Goal: Use online tool/utility: Utilize a website feature to perform a specific function

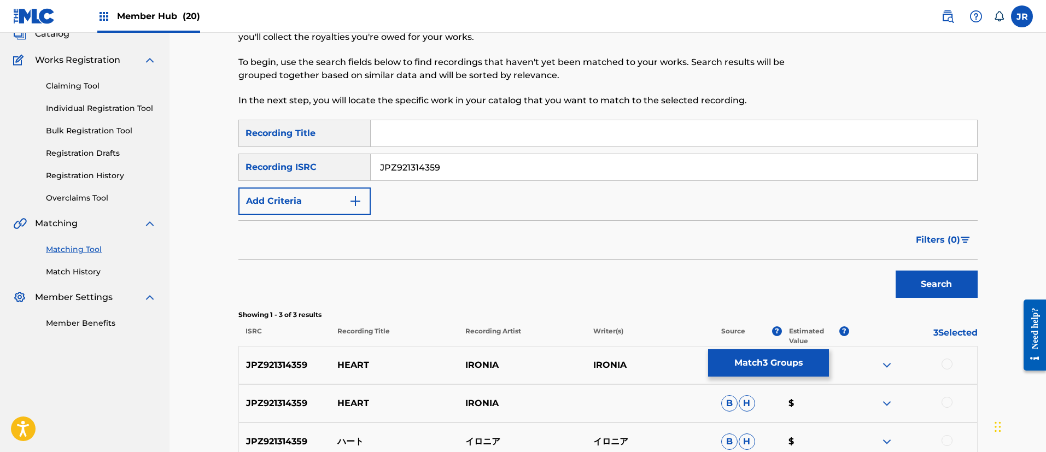
scroll to position [164, 0]
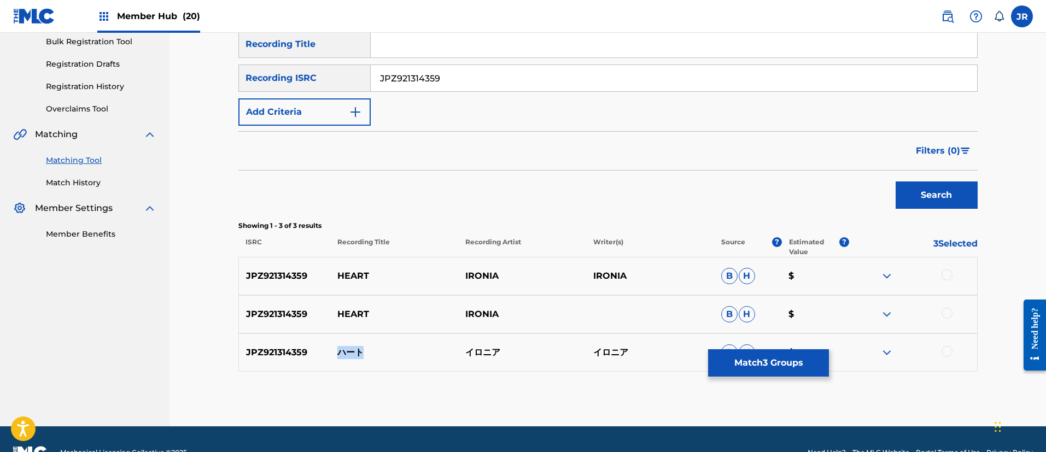
drag, startPoint x: 373, startPoint y: 352, endPoint x: 676, endPoint y: 26, distance: 444.5
click at [340, 350] on p "ハート" at bounding box center [394, 352] width 128 height 13
copy p "ハート"
drag, startPoint x: 504, startPoint y: 352, endPoint x: 465, endPoint y: 352, distance: 38.8
click at [465, 352] on p "イロニア" at bounding box center [522, 352] width 128 height 13
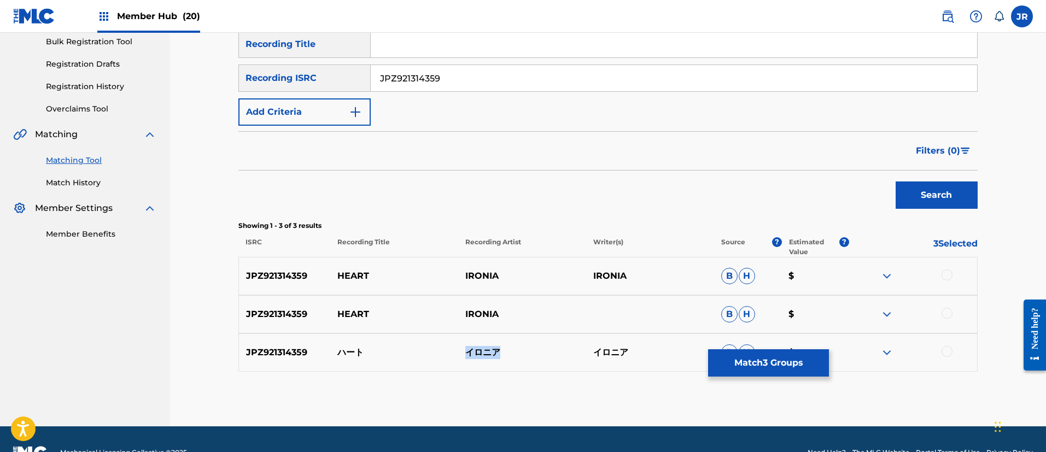
copy p "イロニア"
drag, startPoint x: 197, startPoint y: 302, endPoint x: 204, endPoint y: 302, distance: 6.6
click at [198, 302] on div "Matching Tool The Matching Tool enables you to suggest matches between sound re…" at bounding box center [607, 148] width 876 height 558
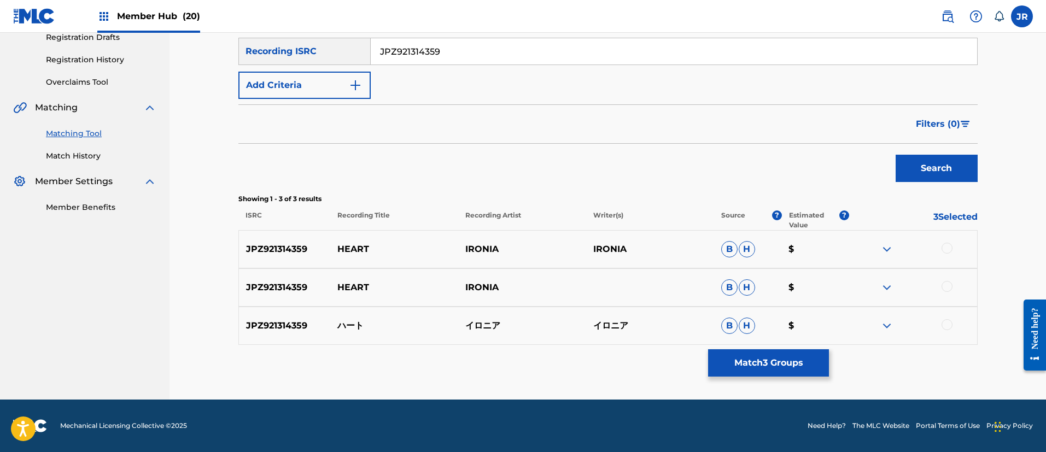
click at [943, 250] on div at bounding box center [946, 248] width 11 height 11
click at [947, 284] on div at bounding box center [946, 286] width 11 height 11
click at [952, 325] on div at bounding box center [946, 324] width 11 height 11
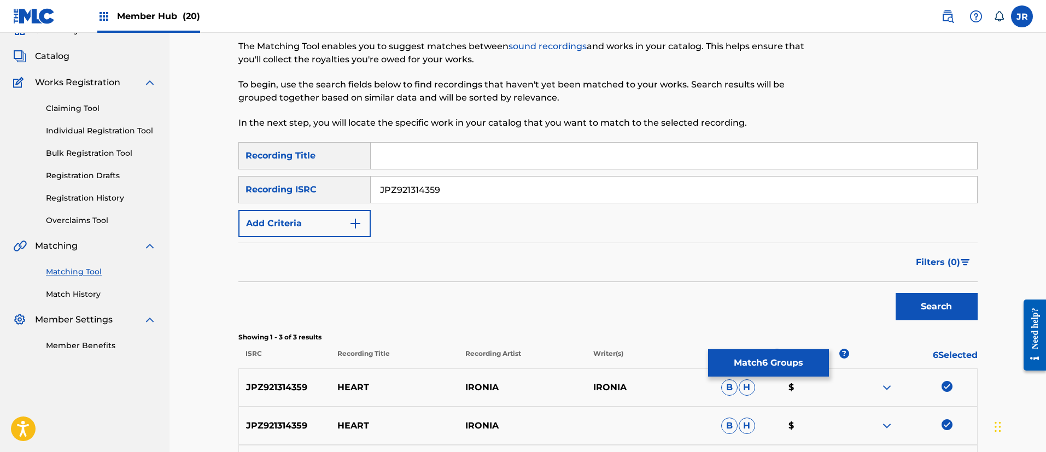
scroll to position [0, 0]
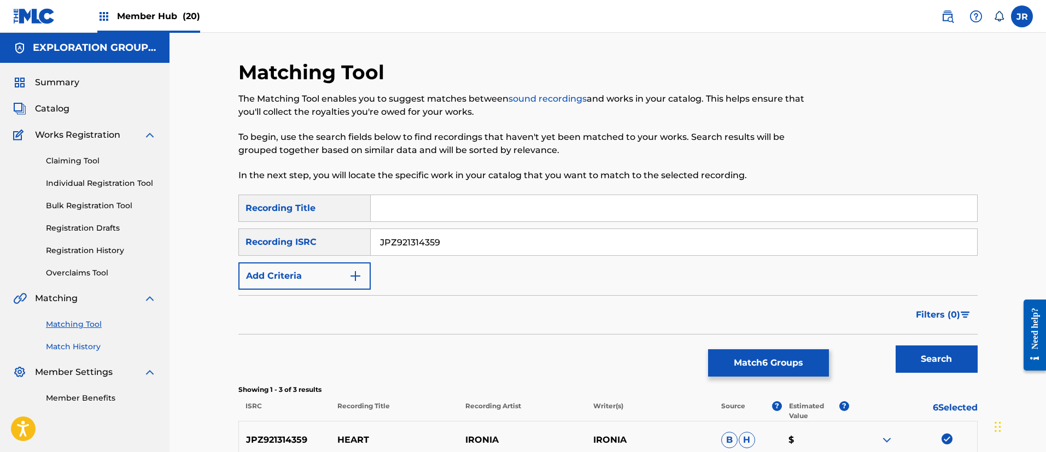
click at [83, 346] on link "Match History" at bounding box center [101, 346] width 110 height 11
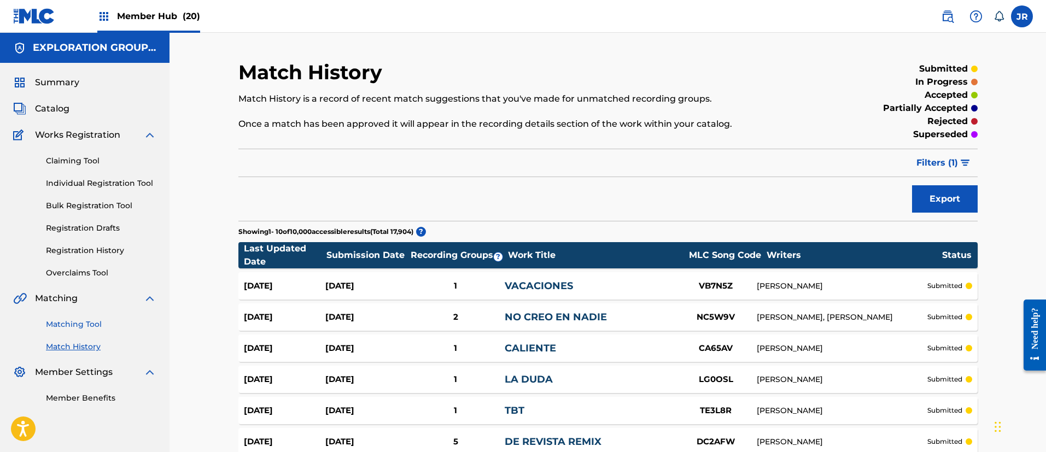
click at [54, 324] on link "Matching Tool" at bounding box center [101, 324] width 110 height 11
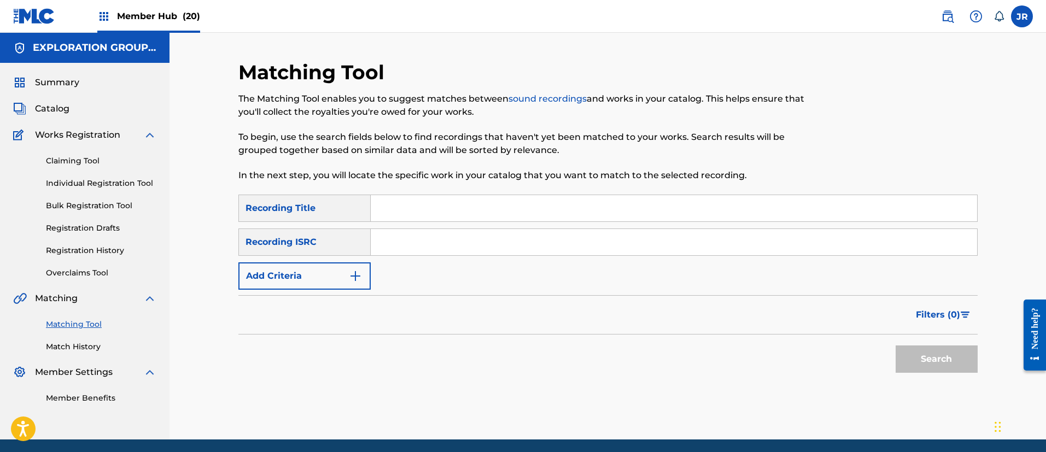
click at [405, 248] on input "Search Form" at bounding box center [674, 242] width 606 height 26
paste input "イロニア"
click at [434, 257] on div "SearchWithCriteria2b513b3a-c8ad-4892-a476-7bf52b05ec3a Recording Title SearchWi…" at bounding box center [607, 242] width 739 height 95
click at [427, 243] on input "イロニア" at bounding box center [674, 242] width 606 height 26
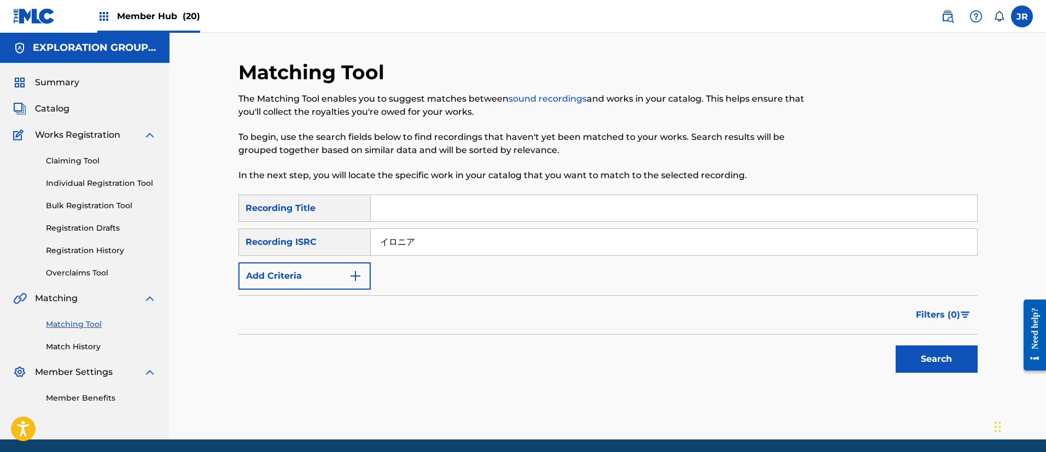
click at [427, 243] on input "イロニア" at bounding box center [674, 242] width 606 height 26
paste input "JPZ921314359"
type input "JPZ921314359"
click at [945, 353] on button "Search" at bounding box center [937, 359] width 82 height 27
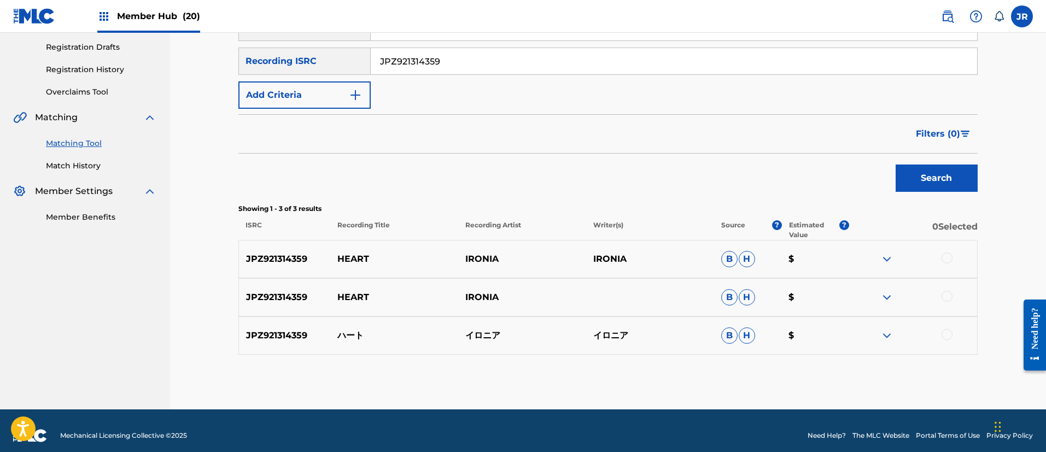
scroll to position [191, 0]
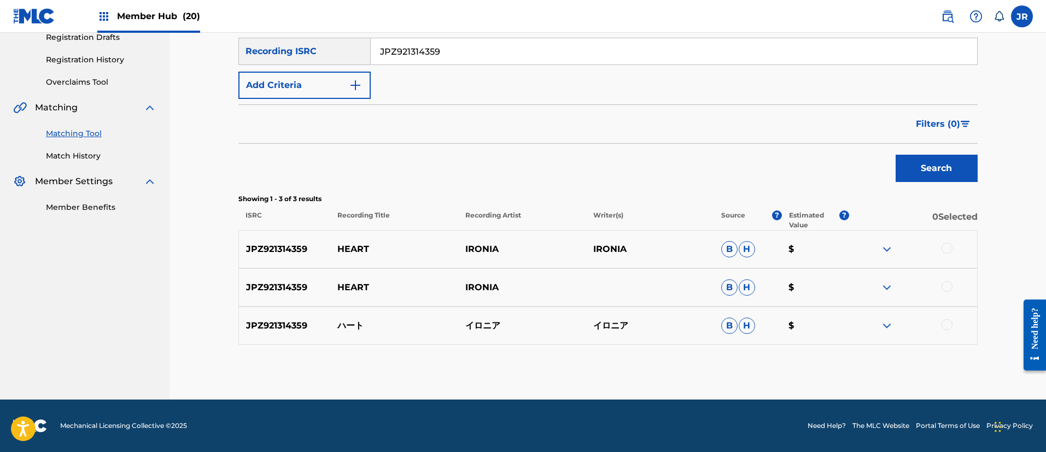
click at [949, 246] on div at bounding box center [946, 248] width 11 height 11
click at [947, 291] on div at bounding box center [946, 286] width 11 height 11
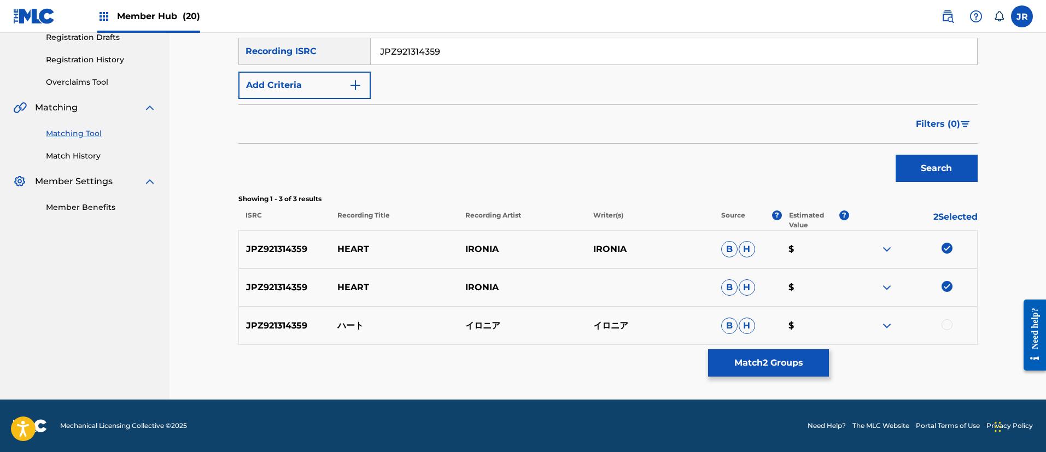
click at [951, 329] on div at bounding box center [913, 325] width 128 height 13
click at [945, 323] on div at bounding box center [946, 324] width 11 height 11
click at [773, 363] on button "Match 3 Groups" at bounding box center [768, 362] width 121 height 27
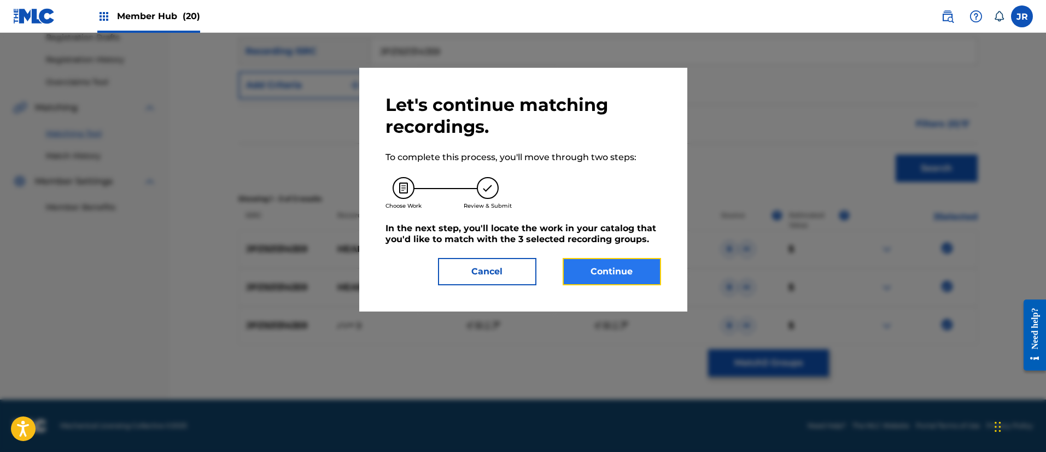
click at [625, 274] on button "Continue" at bounding box center [612, 271] width 98 height 27
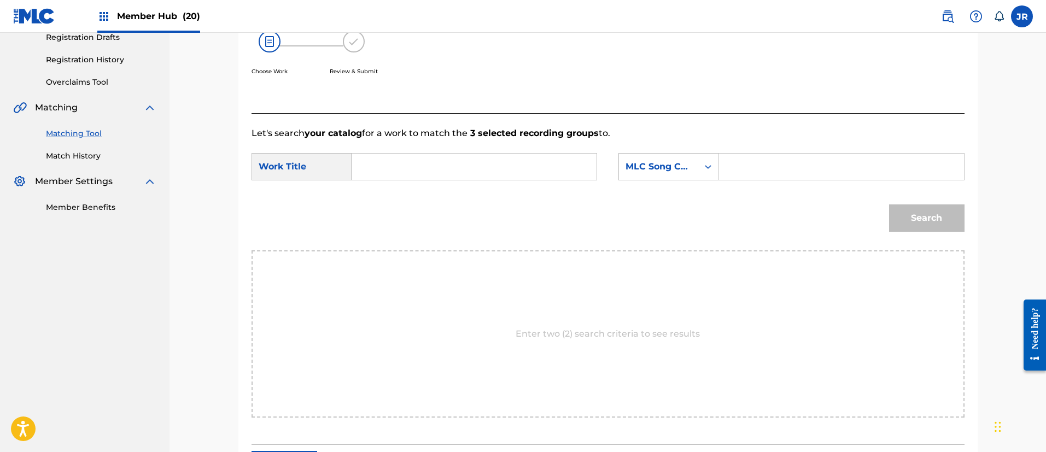
click at [377, 175] on input "Search Form" at bounding box center [474, 167] width 226 height 26
paste input "Haato"
type input "Haato"
click at [758, 160] on input "Search Form" at bounding box center [841, 167] width 226 height 26
paste input "HP4UMO"
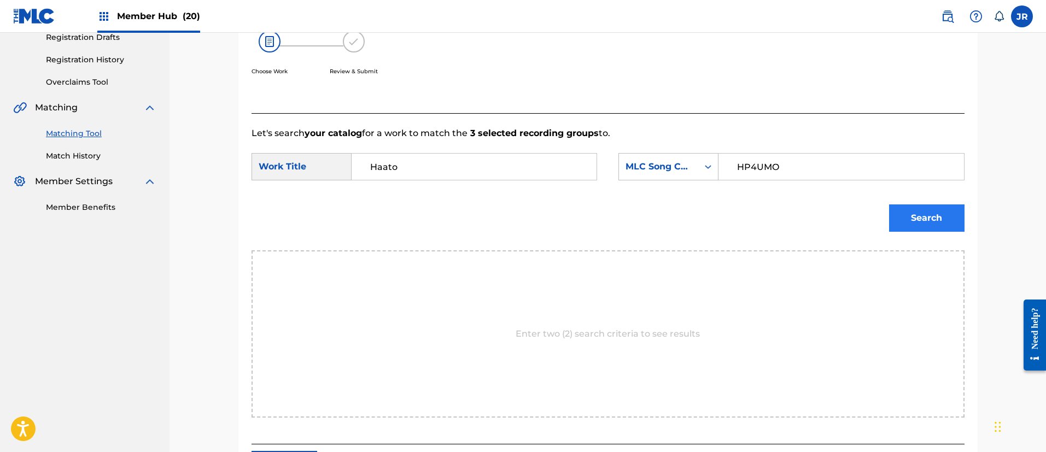
type input "HP4UMO"
click at [914, 221] on button "Search" at bounding box center [926, 217] width 75 height 27
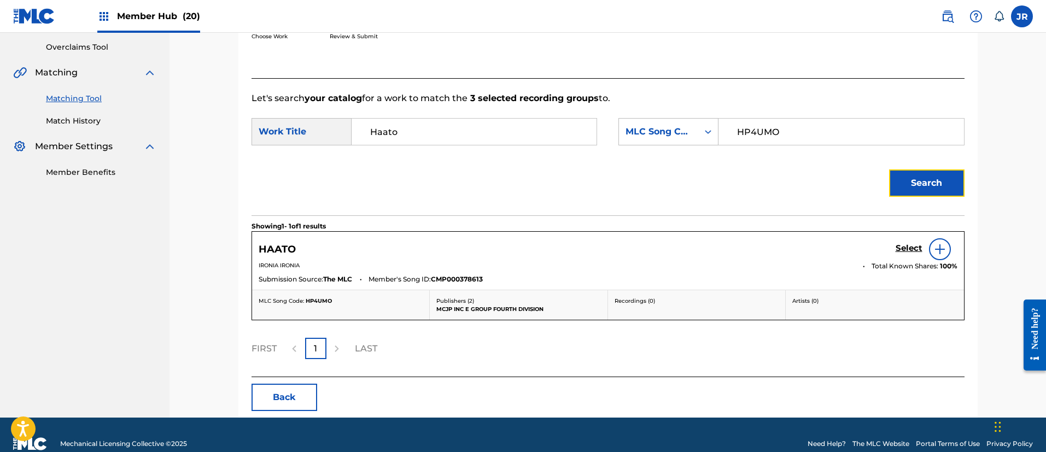
scroll to position [244, 0]
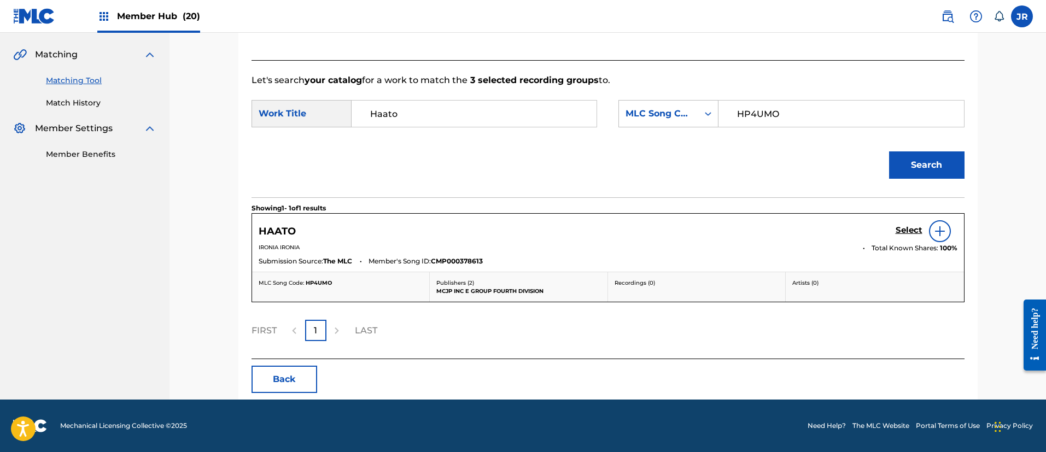
click at [937, 231] on img at bounding box center [939, 231] width 13 height 13
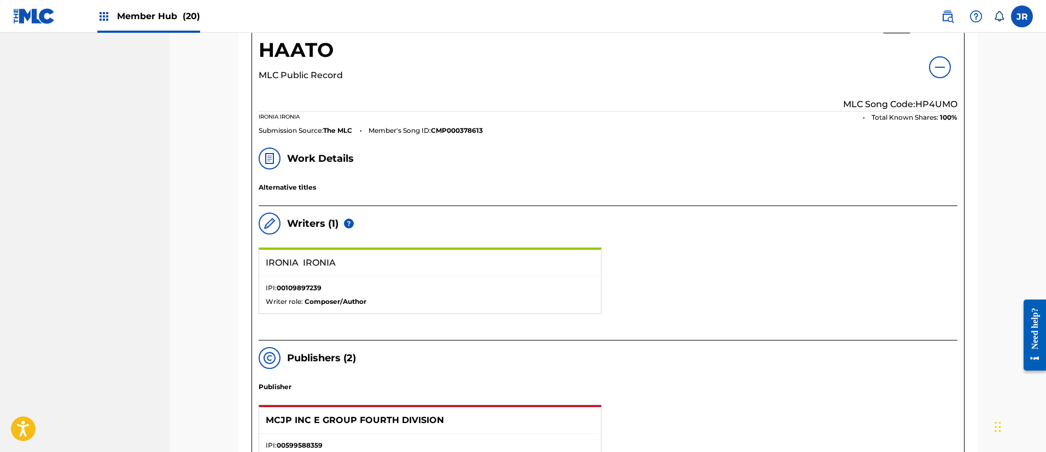
scroll to position [112, 0]
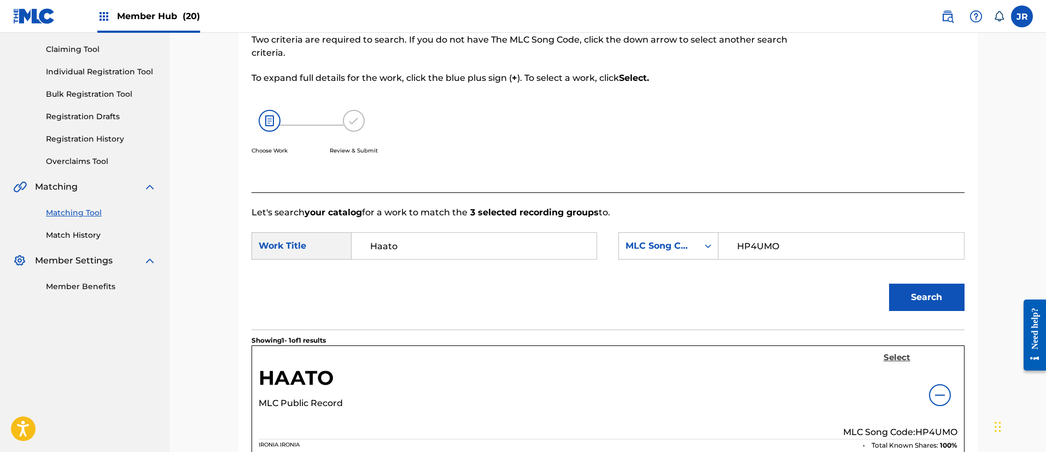
click at [900, 360] on h5 "Select" at bounding box center [896, 358] width 27 height 10
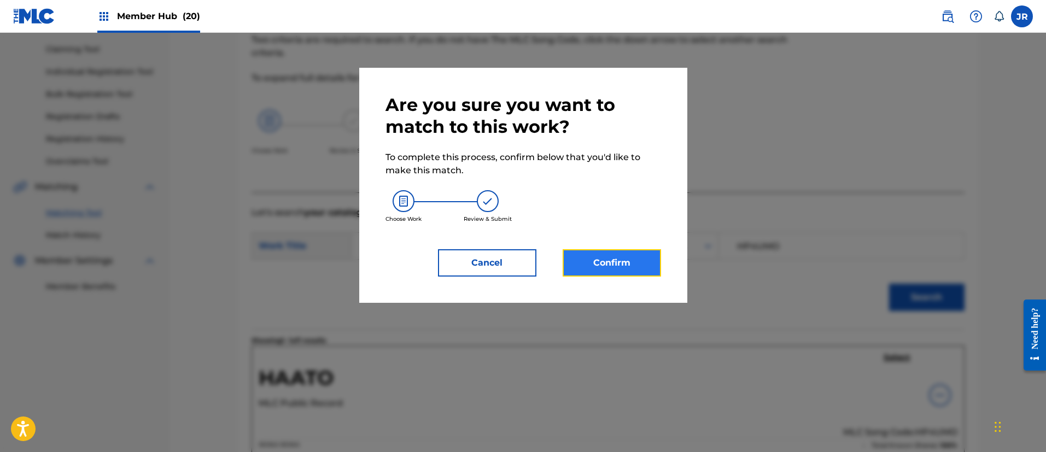
click at [602, 265] on button "Confirm" at bounding box center [612, 262] width 98 height 27
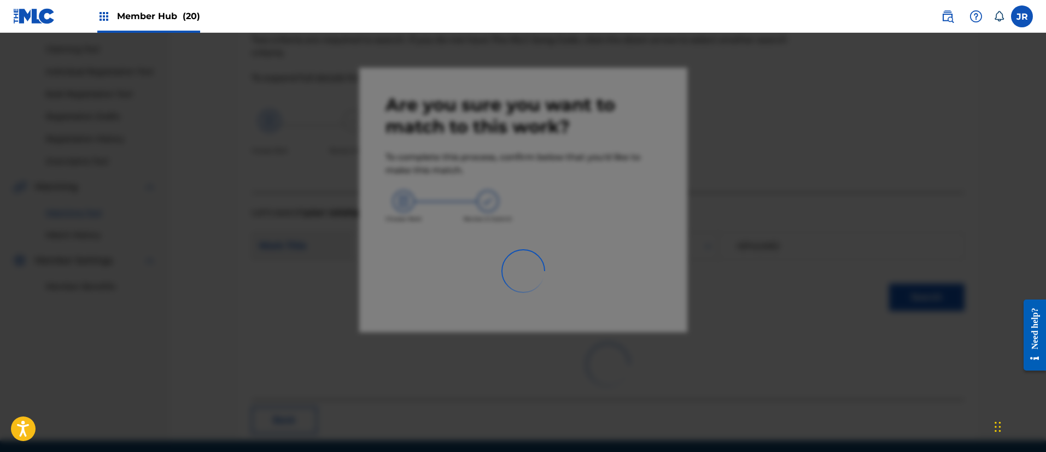
scroll to position [40, 0]
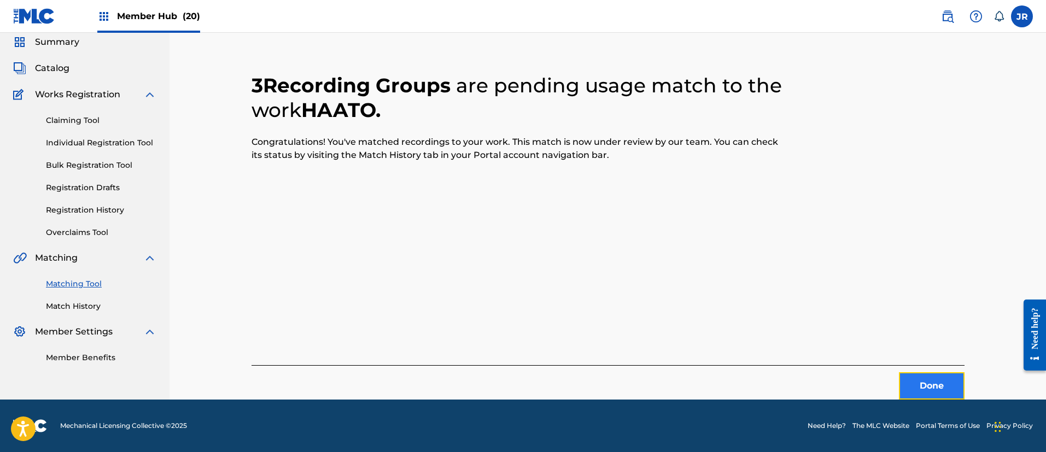
click at [914, 381] on button "Done" at bounding box center [932, 385] width 66 height 27
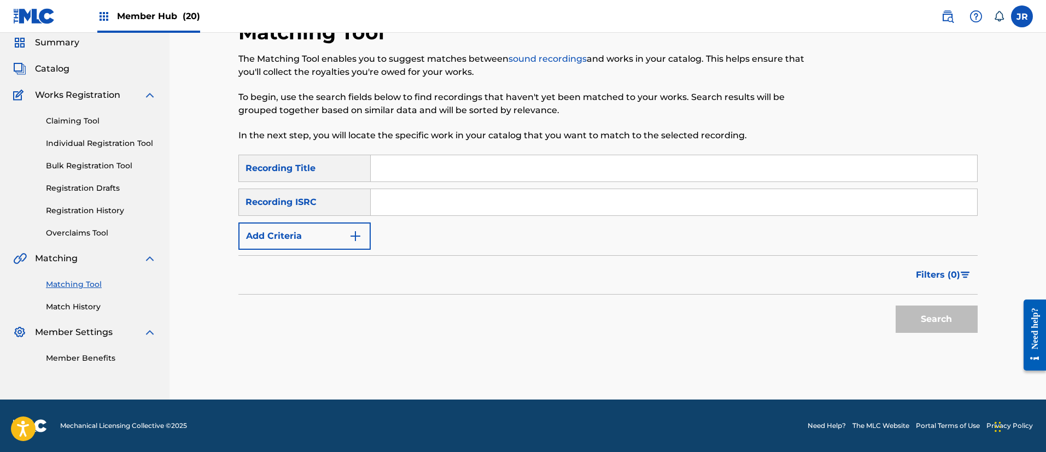
scroll to position [40, 0]
click at [425, 202] on input "Search Form" at bounding box center [674, 202] width 606 height 26
paste input "JPZ921314360"
click at [947, 321] on button "Search" at bounding box center [937, 319] width 82 height 27
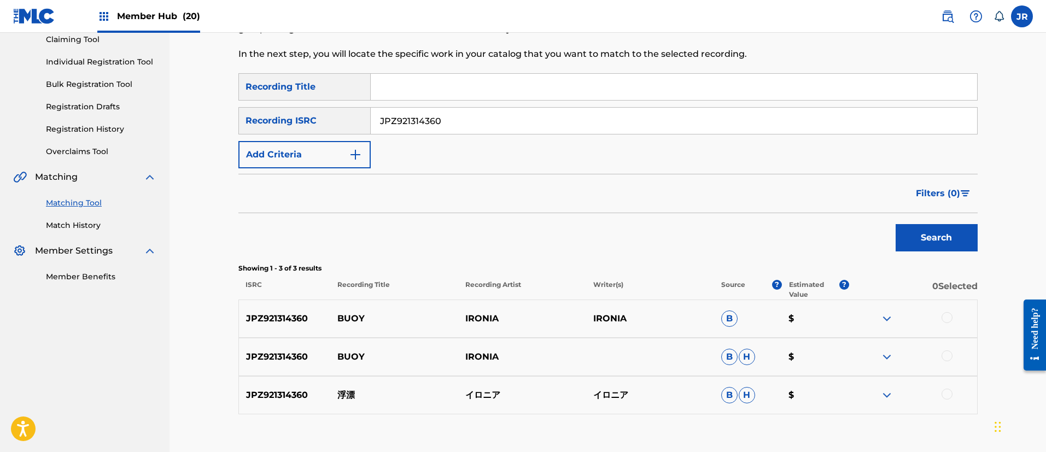
scroll to position [191, 0]
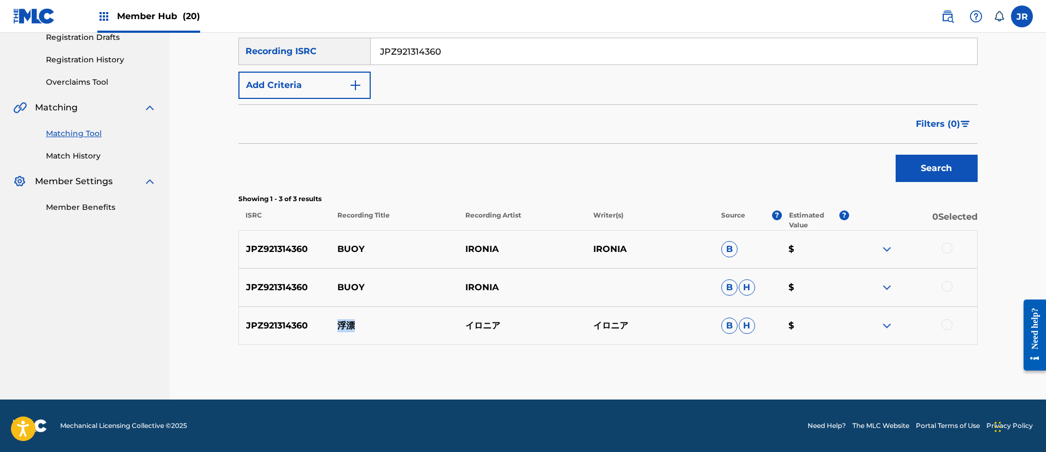
drag, startPoint x: 368, startPoint y: 329, endPoint x: 340, endPoint y: 332, distance: 29.1
click at [340, 332] on p "浮漂" at bounding box center [394, 325] width 128 height 13
copy p "浮漂"
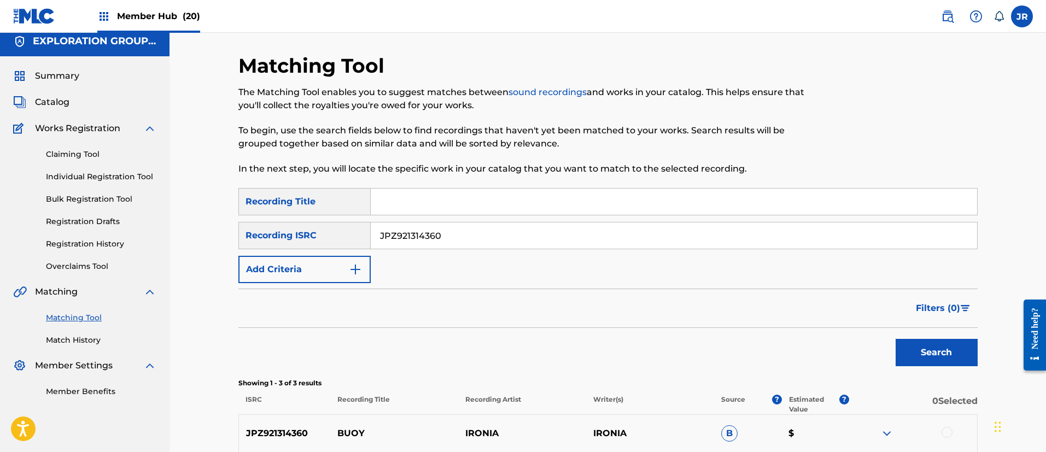
scroll to position [0, 0]
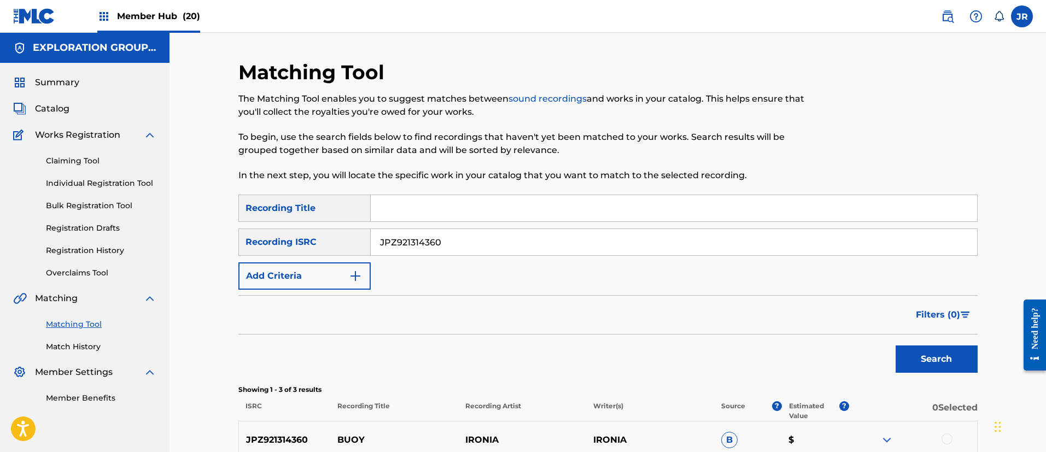
click at [522, 248] on input "JPZ921314360" at bounding box center [674, 242] width 606 height 26
click at [455, 238] on input "JPZ921314360" at bounding box center [674, 242] width 606 height 26
paste input "57"
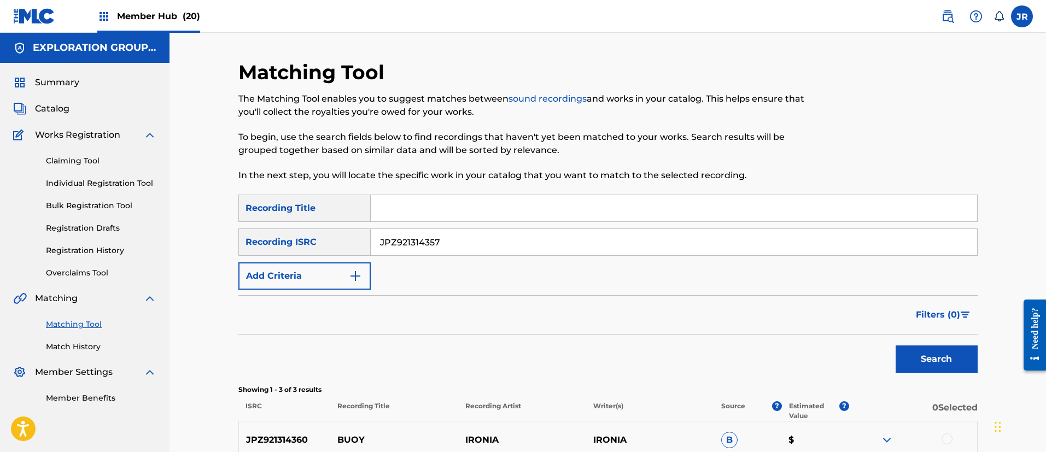
type input "JPZ921314357"
click at [923, 365] on button "Search" at bounding box center [937, 359] width 82 height 27
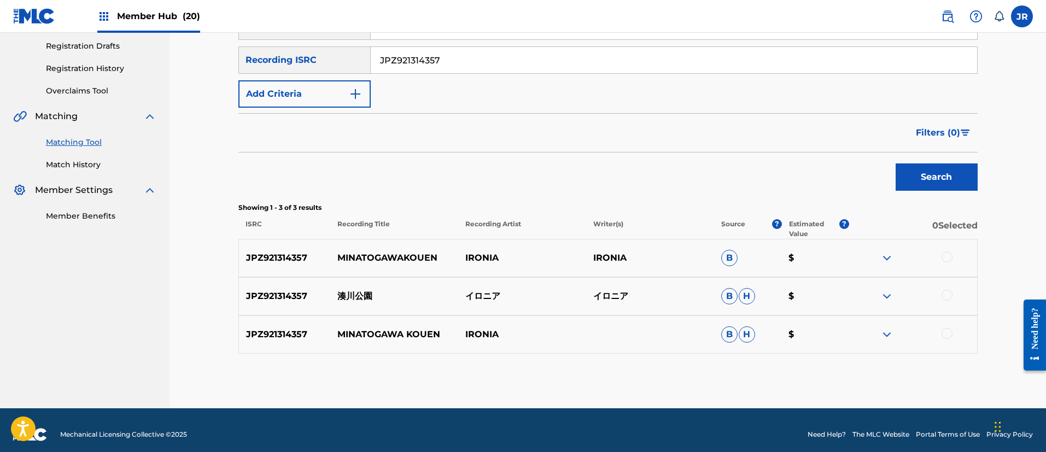
scroll to position [191, 0]
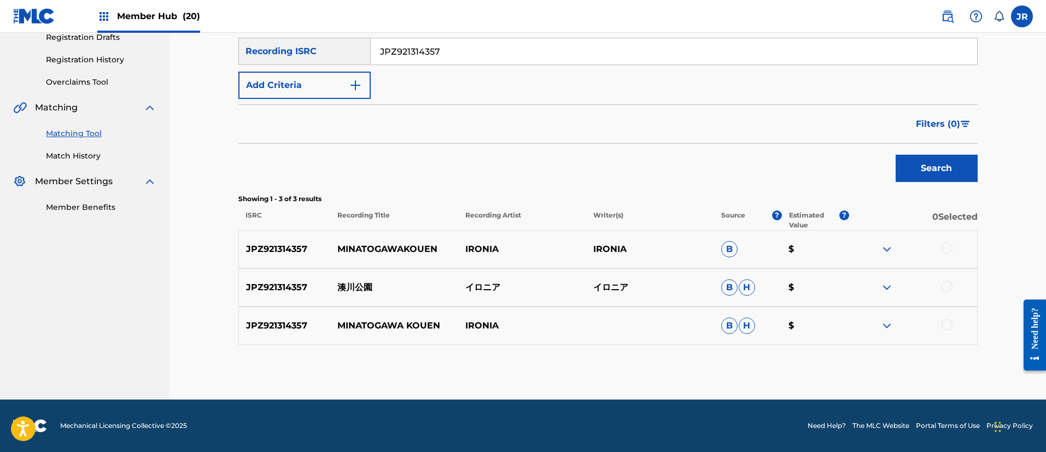
click at [948, 247] on div at bounding box center [946, 248] width 11 height 11
click at [945, 286] on div at bounding box center [946, 286] width 11 height 11
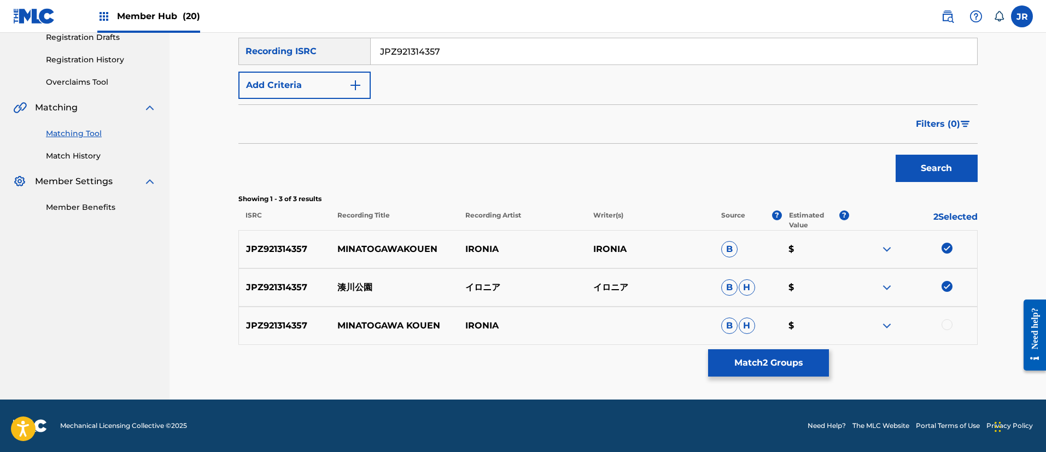
click at [949, 332] on div "JPZ921314357 MINATOGAWA KOUEN IRONIA B H $" at bounding box center [607, 326] width 739 height 38
click at [947, 327] on div at bounding box center [946, 324] width 11 height 11
click at [752, 363] on button "Match 3 Groups" at bounding box center [768, 362] width 121 height 27
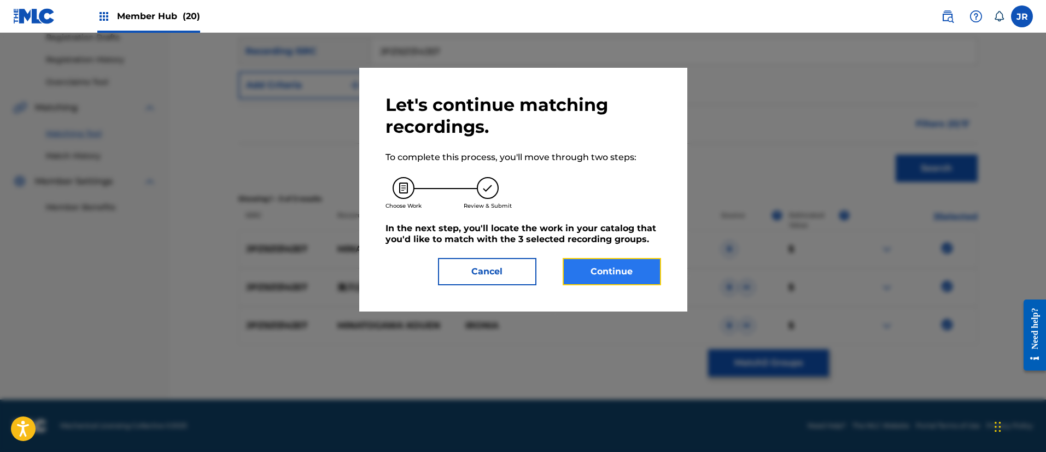
click at [592, 271] on button "Continue" at bounding box center [612, 271] width 98 height 27
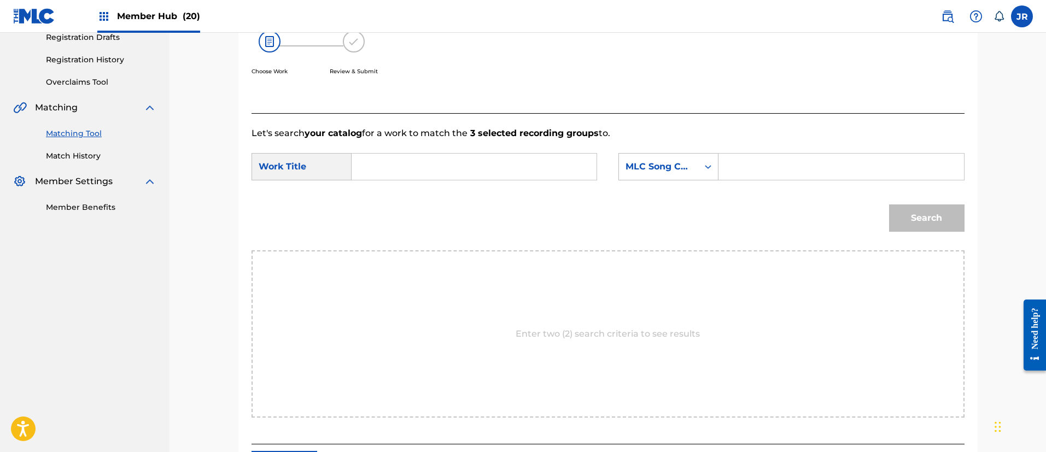
click at [391, 167] on input "Search Form" at bounding box center [474, 167] width 226 height 26
paste input "Minatogawa Kouen"
type input "Minatogawa Kouen"
click at [750, 166] on input "Search Form" at bounding box center [841, 167] width 226 height 26
paste input "MV6VSM"
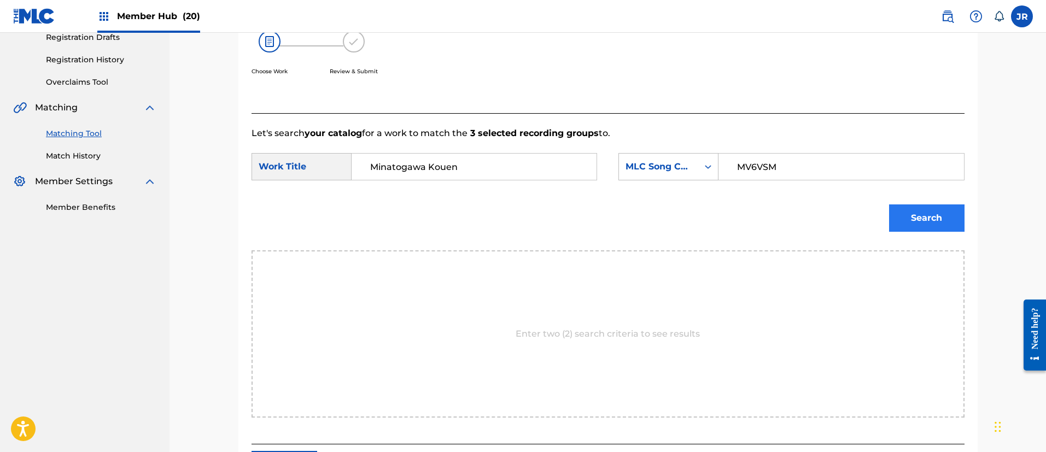
type input "MV6VSM"
click at [920, 223] on button "Search" at bounding box center [926, 217] width 75 height 27
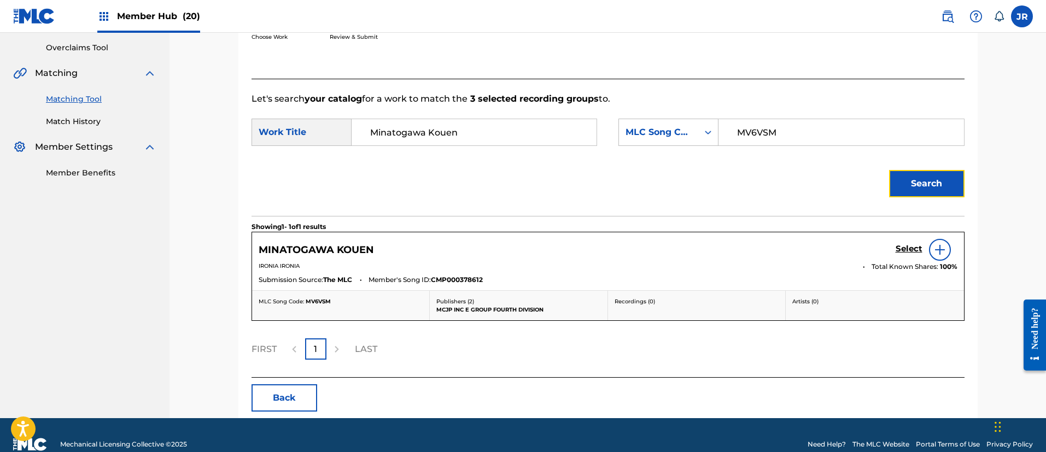
scroll to position [244, 0]
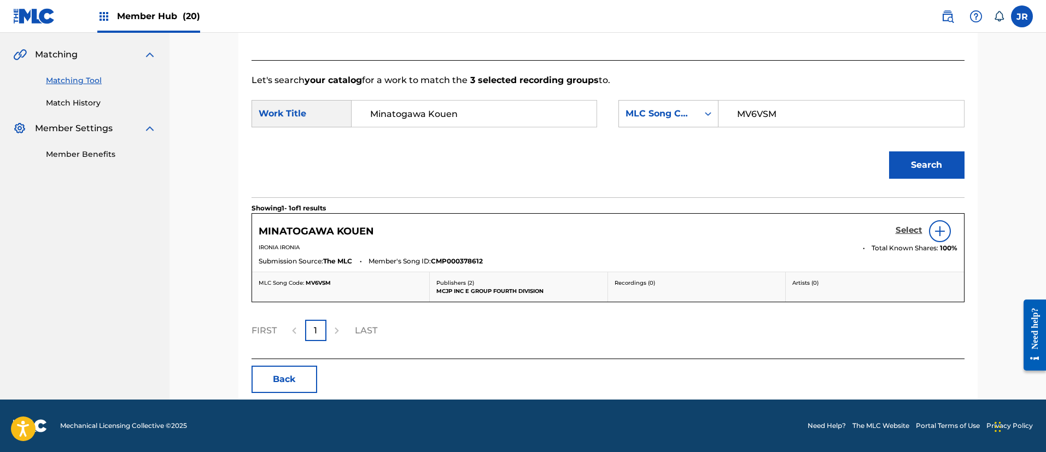
click at [908, 232] on h5 "Select" at bounding box center [909, 230] width 27 height 10
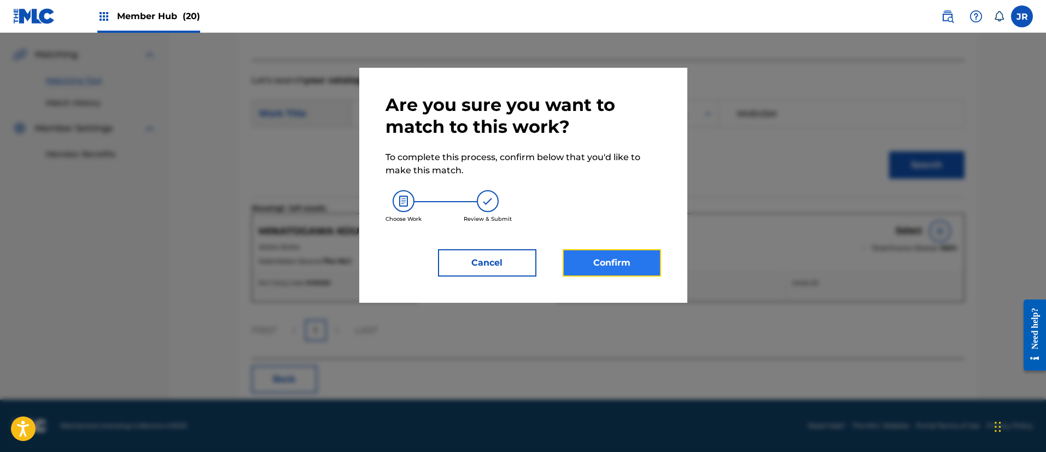
click at [598, 262] on button "Confirm" at bounding box center [612, 262] width 98 height 27
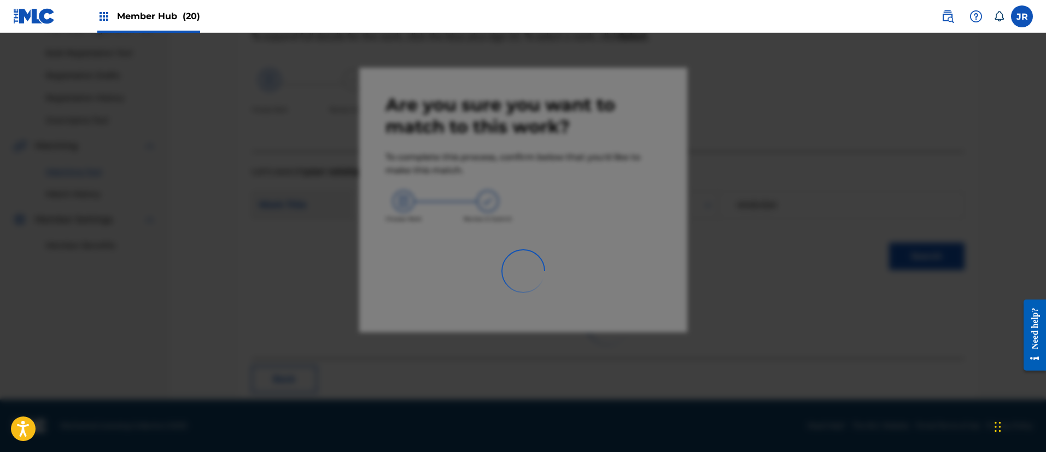
scroll to position [40, 0]
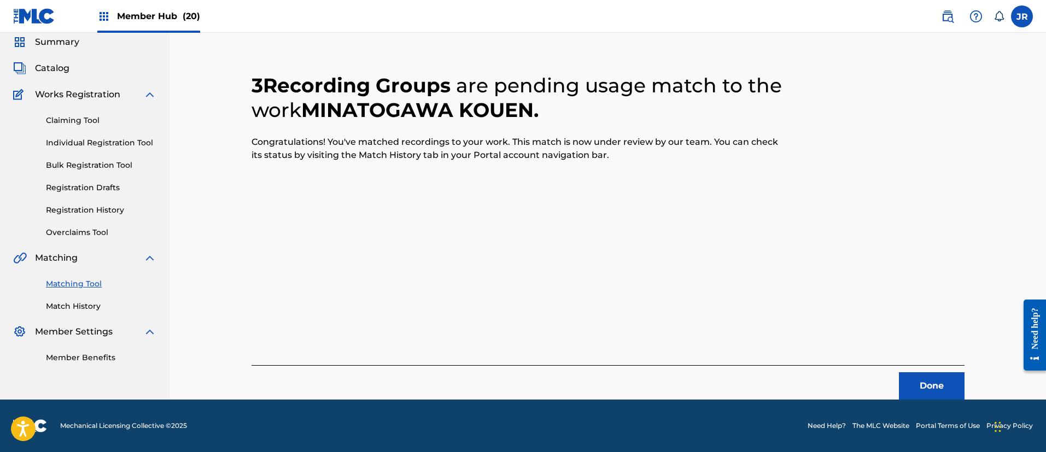
drag, startPoint x: 86, startPoint y: 307, endPoint x: 95, endPoint y: 303, distance: 10.1
click at [86, 307] on link "Match History" at bounding box center [101, 306] width 110 height 11
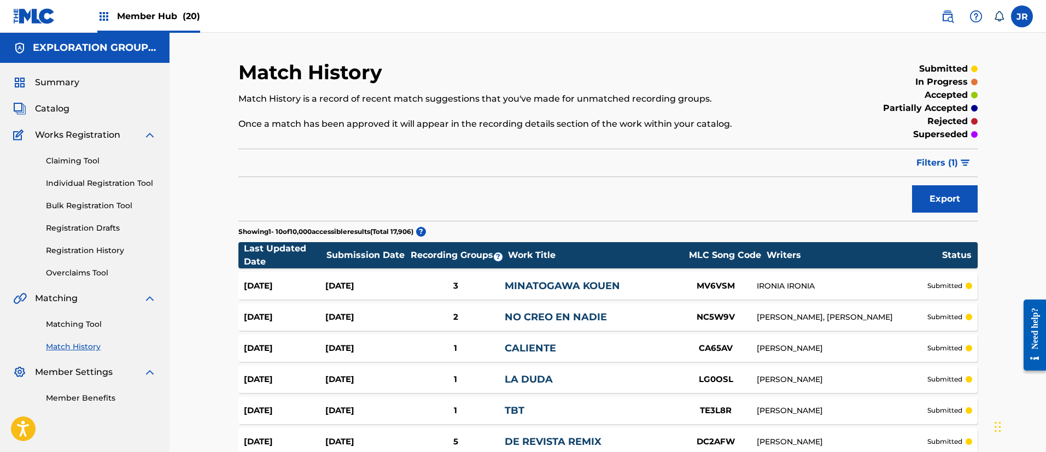
click at [562, 284] on link "MINATOGAWA KOUEN" at bounding box center [562, 286] width 115 height 12
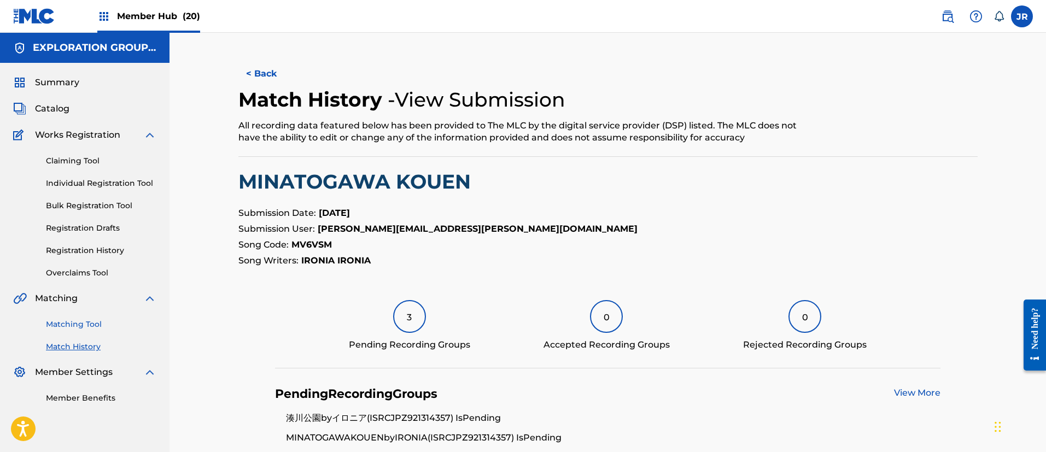
click at [75, 323] on link "Matching Tool" at bounding box center [101, 324] width 110 height 11
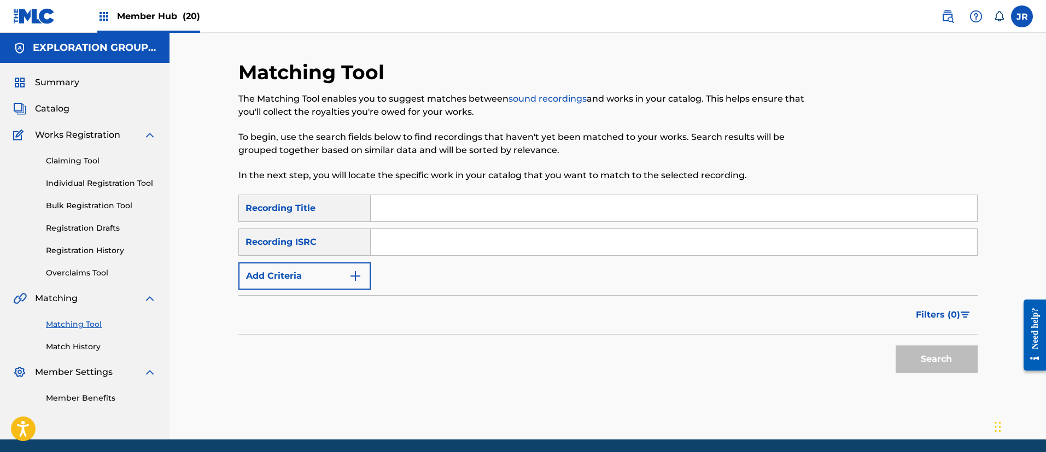
click at [408, 239] on input "Search Form" at bounding box center [674, 242] width 606 height 26
paste input "JPZ921314361"
type input "JPZ921314361"
click at [928, 360] on button "Search" at bounding box center [937, 359] width 82 height 27
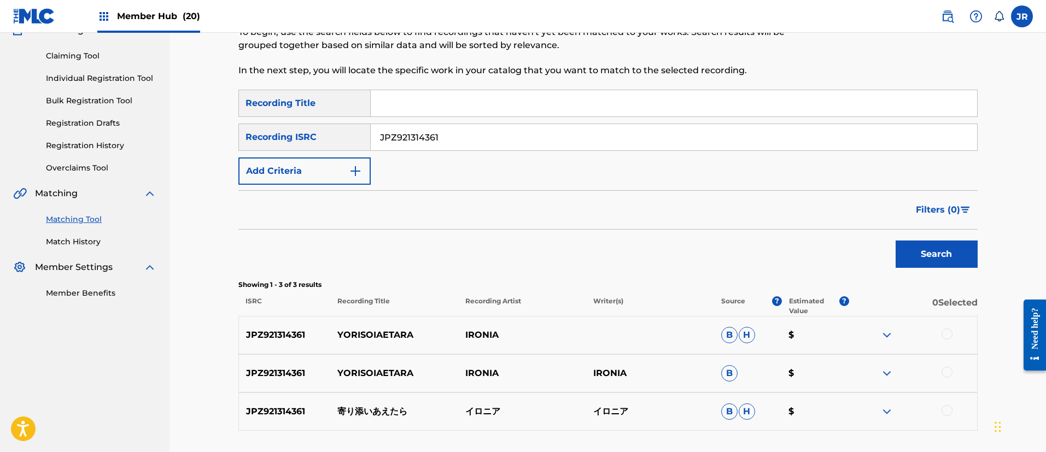
scroll to position [164, 0]
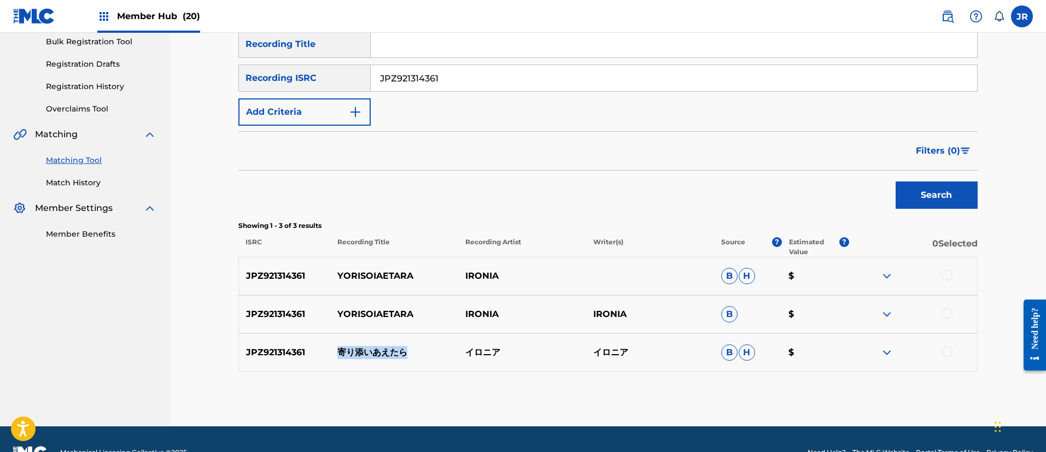
drag, startPoint x: 420, startPoint y: 352, endPoint x: 335, endPoint y: 350, distance: 85.3
click at [335, 350] on p "寄り添いあえたら" at bounding box center [394, 352] width 128 height 13
copy p "寄り添いあえたら"
drag, startPoint x: 501, startPoint y: 354, endPoint x: 470, endPoint y: 354, distance: 31.2
click at [470, 354] on p "イロニア" at bounding box center [522, 352] width 128 height 13
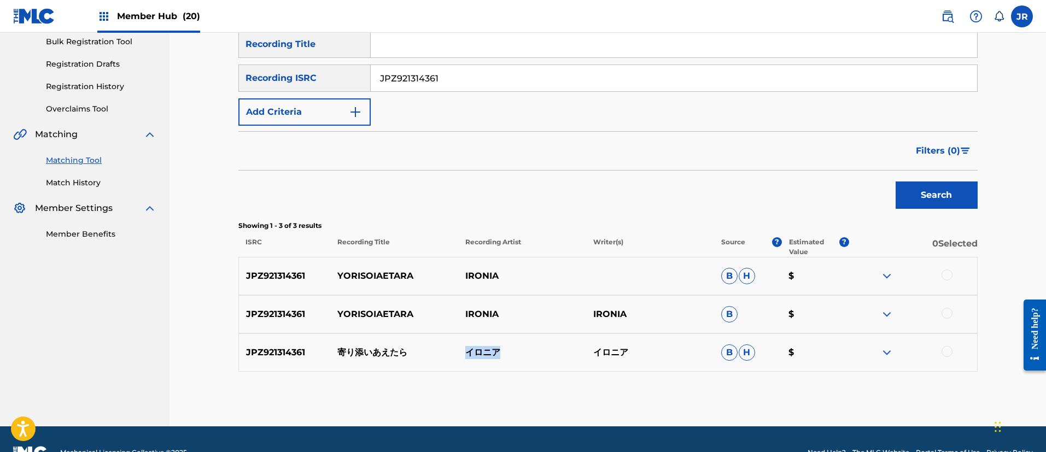
copy p "イロニア"
click at [951, 278] on div at bounding box center [946, 275] width 11 height 11
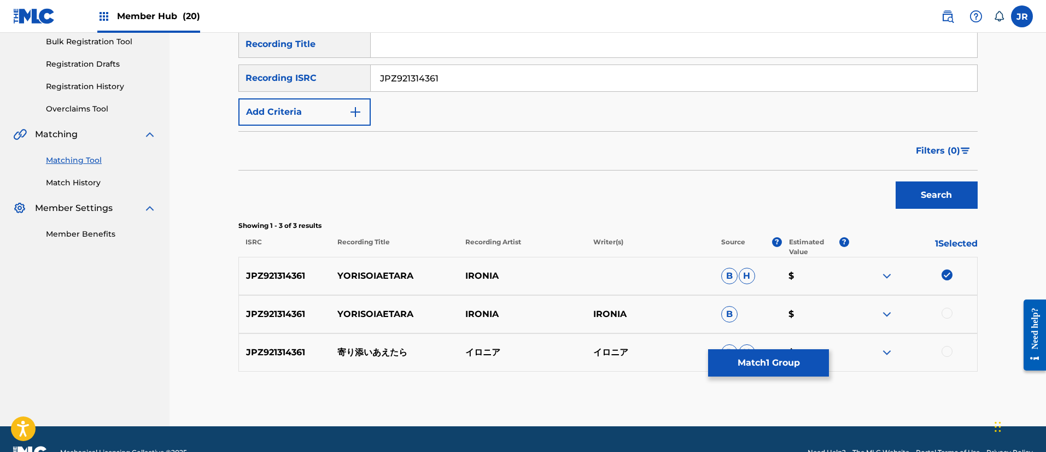
click at [948, 317] on div at bounding box center [946, 313] width 11 height 11
click at [949, 351] on div at bounding box center [946, 351] width 11 height 11
click at [764, 360] on button "Match 3 Groups" at bounding box center [768, 362] width 121 height 27
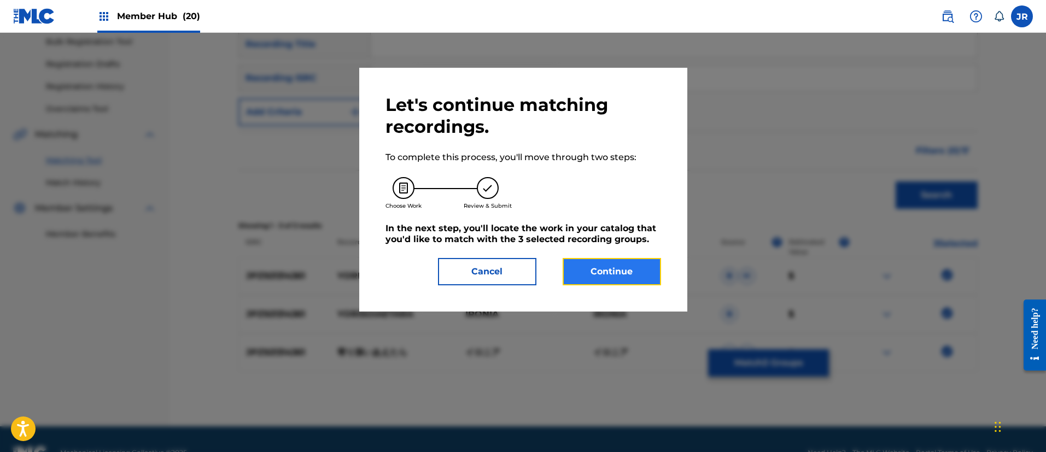
click at [583, 274] on button "Continue" at bounding box center [612, 271] width 98 height 27
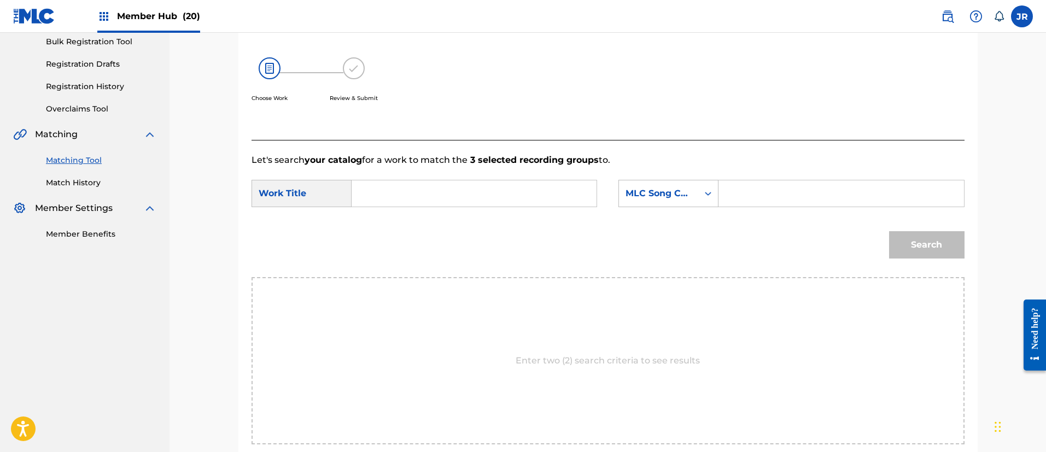
click at [456, 189] on input "Search Form" at bounding box center [474, 193] width 226 height 26
paste input "Yorisoiaetara"
type input "Yorisoiaetara"
click at [750, 192] on input "Search Form" at bounding box center [841, 193] width 226 height 26
paste input "YQ0JK3"
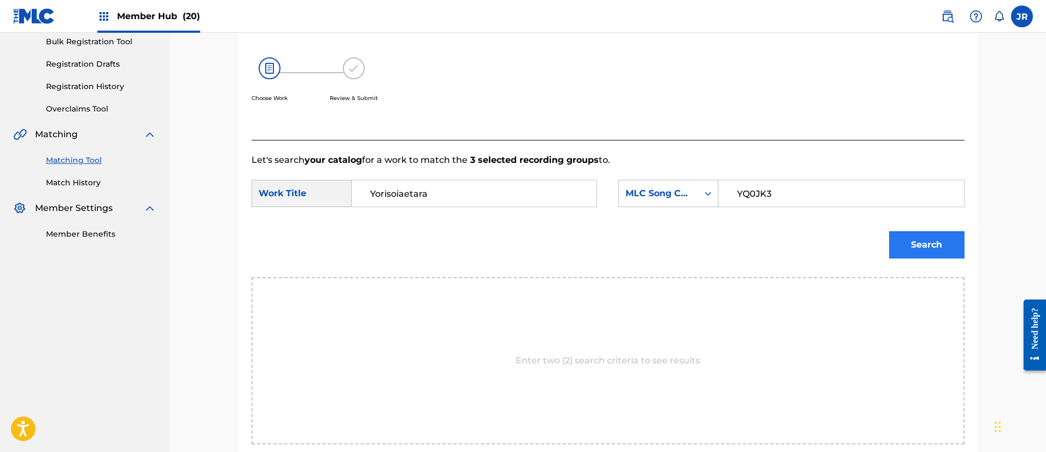
type input "YQ0JK3"
click at [934, 250] on button "Search" at bounding box center [926, 244] width 75 height 27
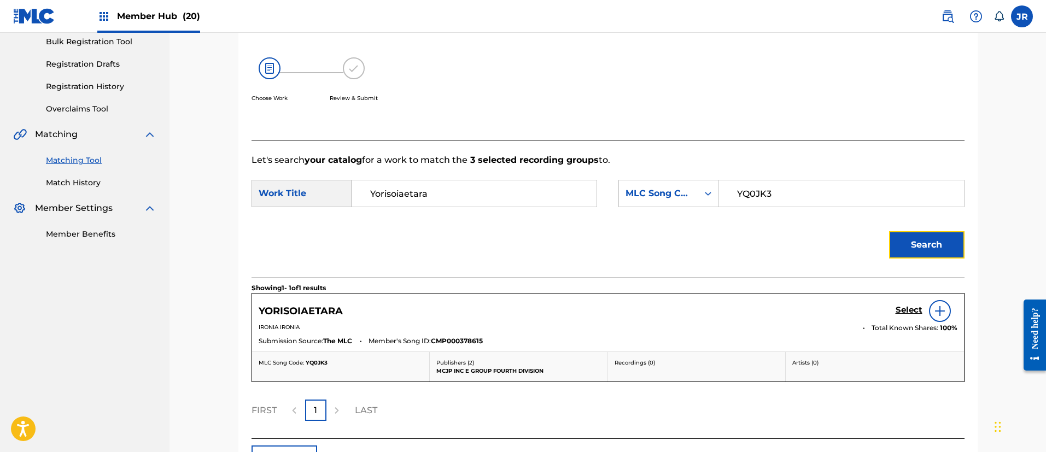
scroll to position [244, 0]
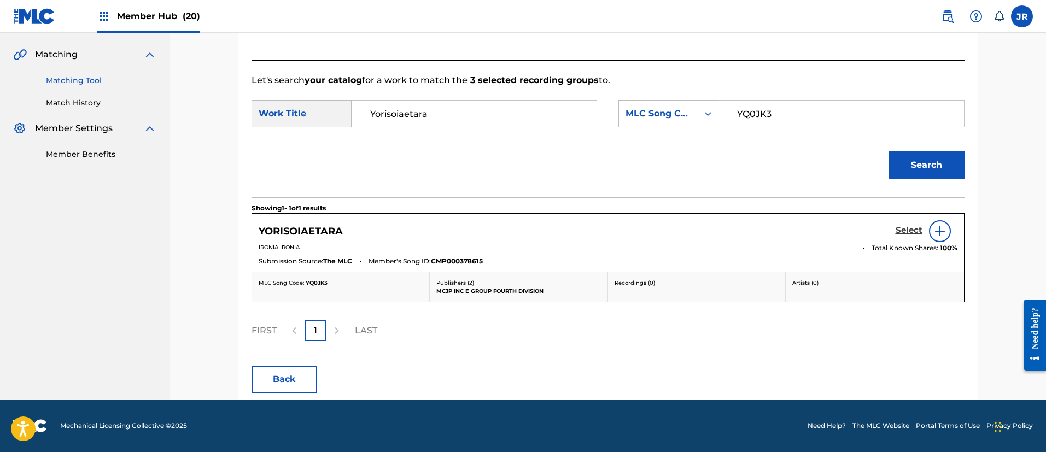
click at [899, 231] on h5 "Select" at bounding box center [909, 230] width 27 height 10
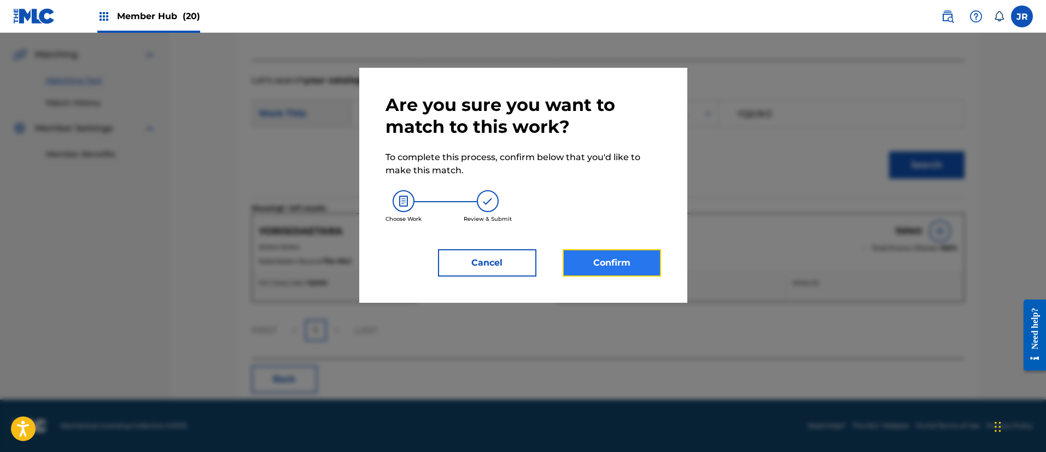
click at [575, 263] on button "Confirm" at bounding box center [612, 262] width 98 height 27
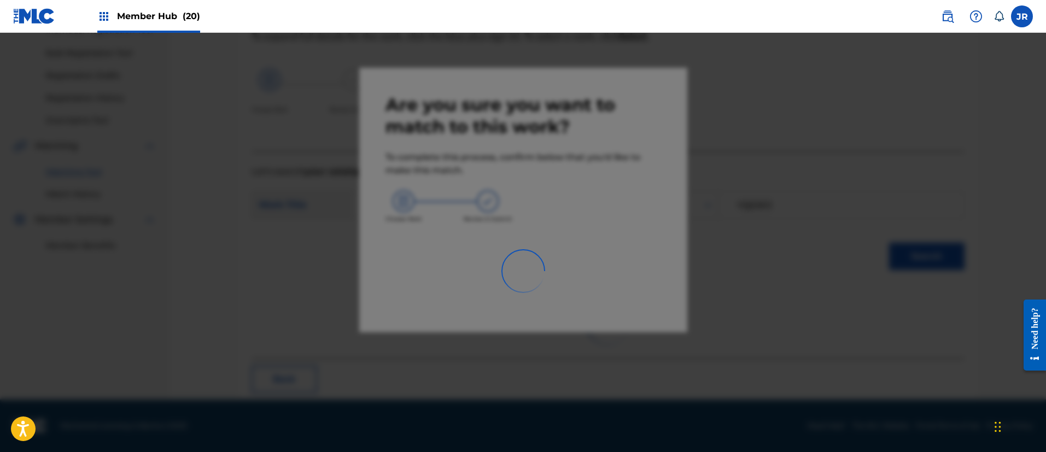
scroll to position [40, 0]
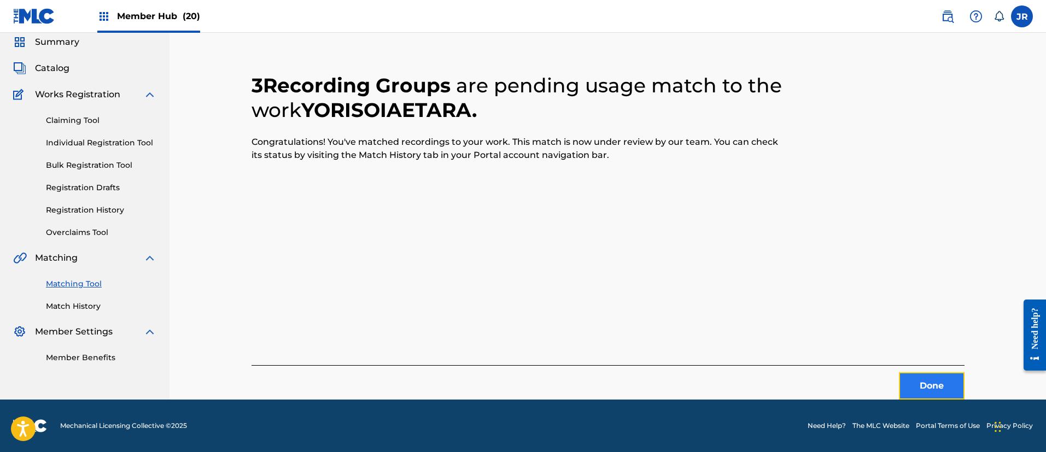
click at [928, 398] on button "Done" at bounding box center [932, 385] width 66 height 27
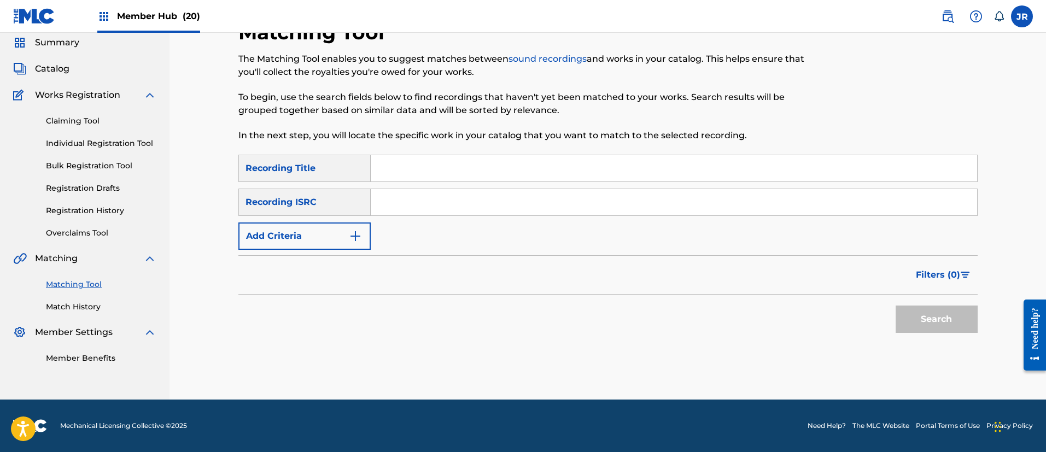
scroll to position [40, 0]
click at [413, 202] on input "Search Form" at bounding box center [674, 202] width 606 height 26
paste input "JPZ921314842"
click at [957, 315] on button "Search" at bounding box center [937, 319] width 82 height 27
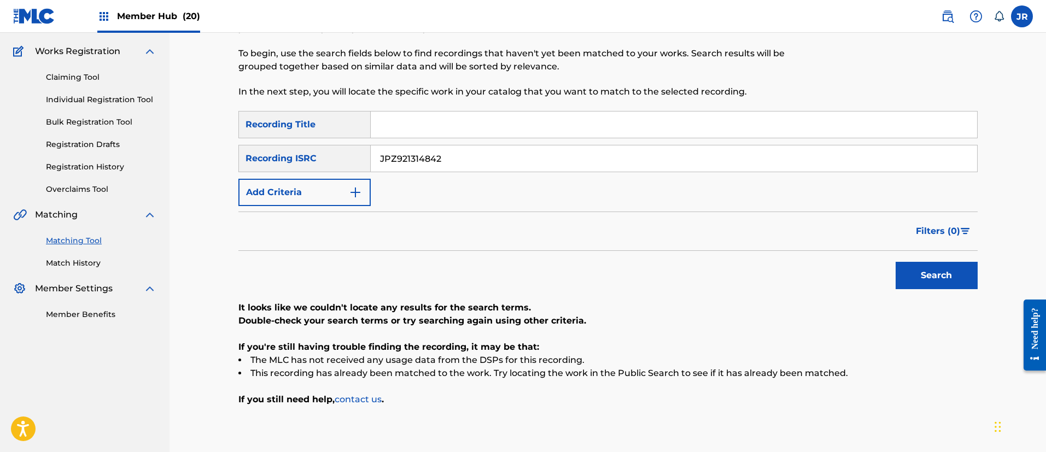
scroll to position [63, 0]
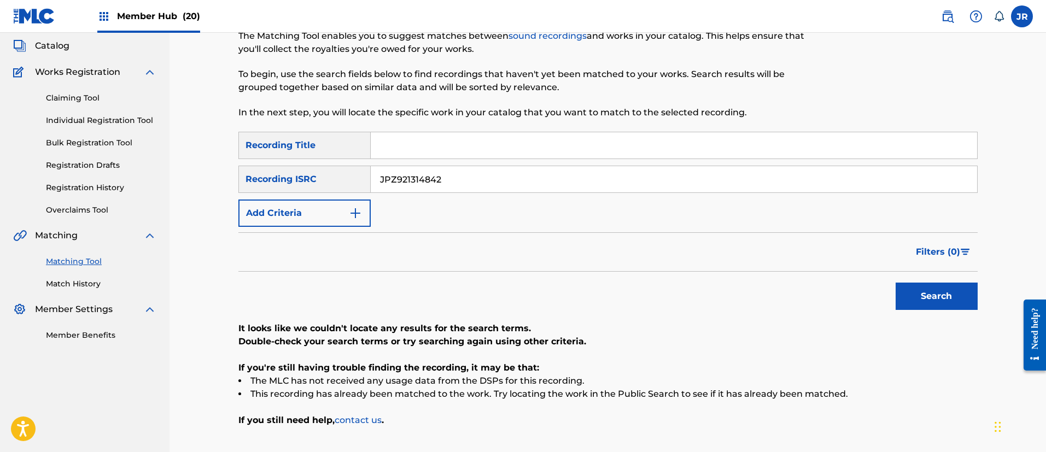
click at [476, 168] on input "JPZ921314842" at bounding box center [674, 179] width 606 height 26
click at [910, 297] on button "Search" at bounding box center [937, 296] width 82 height 27
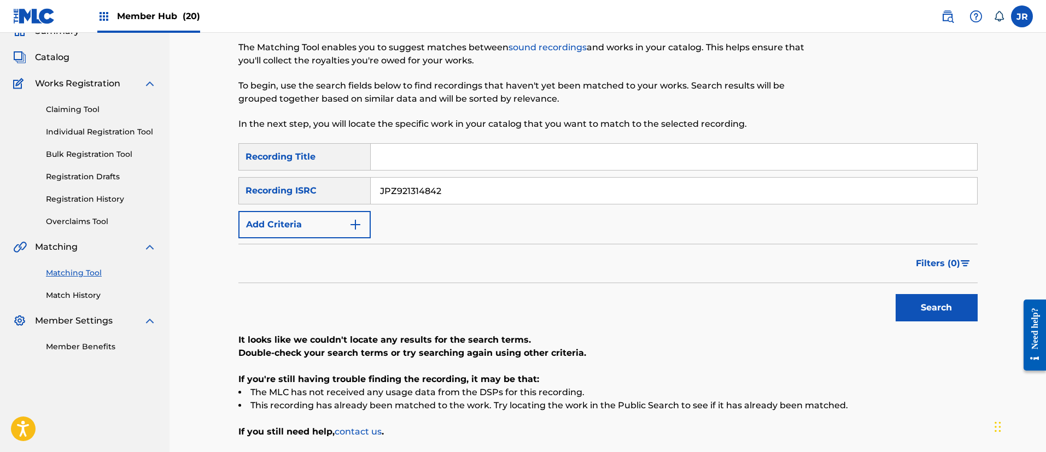
scroll to position [0, 0]
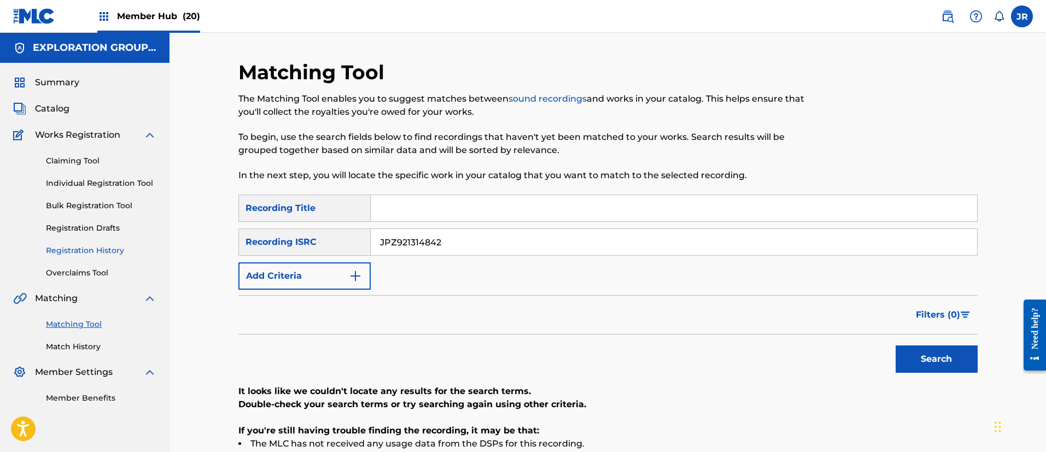
drag, startPoint x: 488, startPoint y: 243, endPoint x: 84, endPoint y: 250, distance: 404.1
click at [200, 249] on div "Matching Tool The Matching Tool enables you to suggest matches between sound re…" at bounding box center [607, 289] width 876 height 512
paste input "512057"
type input "JPZ921512057"
click at [922, 355] on button "Search" at bounding box center [937, 359] width 82 height 27
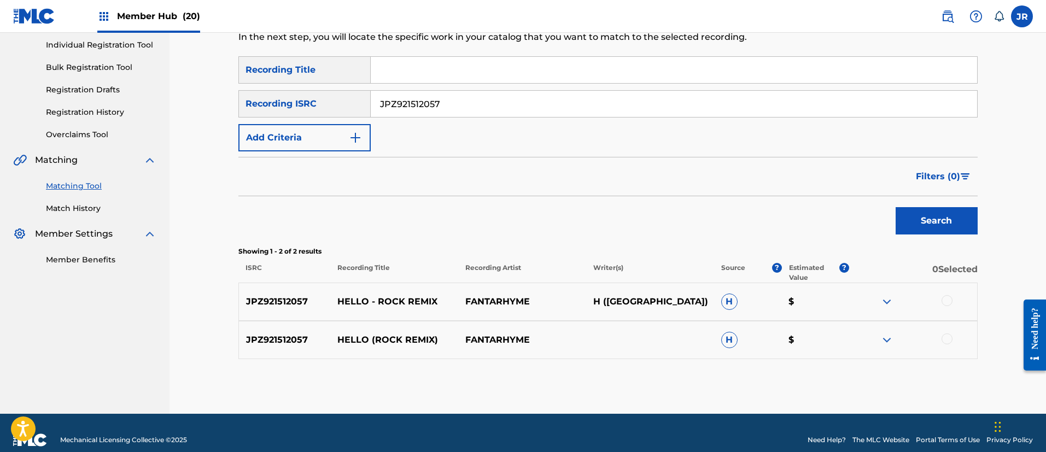
scroll to position [153, 0]
